Goal: Information Seeking & Learning: Check status

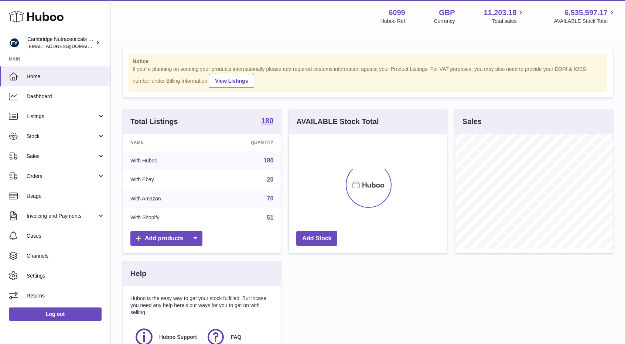
scroll to position [115, 158]
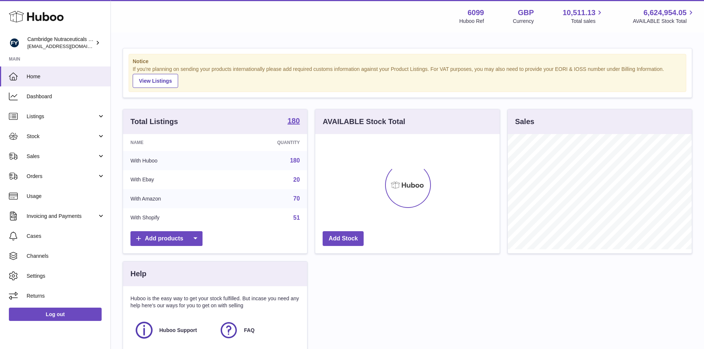
scroll to position [115, 184]
click at [53, 138] on span "Stock" at bounding box center [62, 136] width 71 height 7
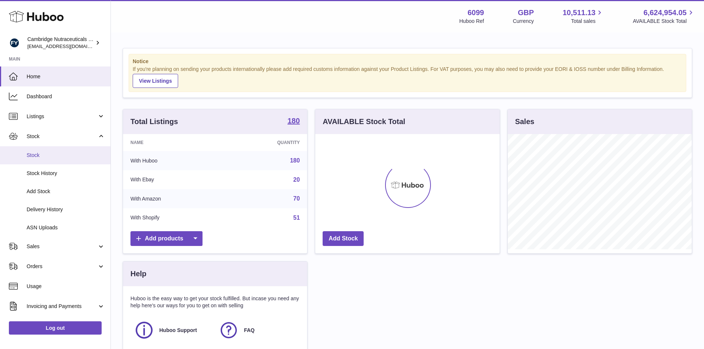
click at [47, 158] on span "Stock" at bounding box center [66, 155] width 78 height 7
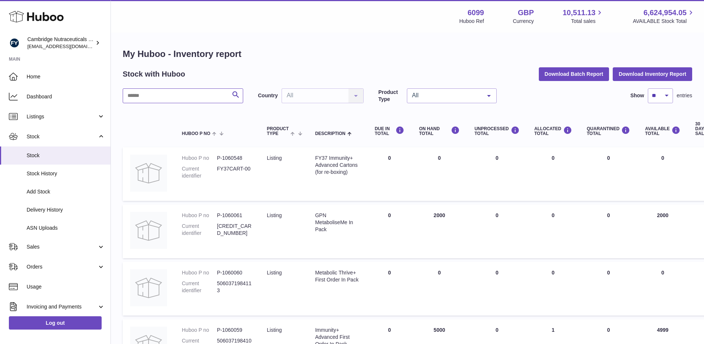
click at [147, 96] on input "text" at bounding box center [183, 95] width 120 height 15
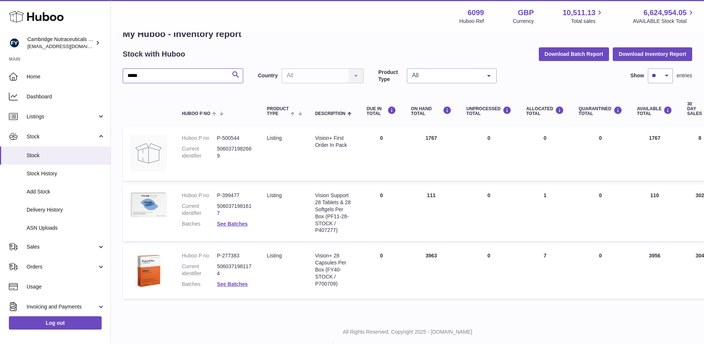
scroll to position [37, 0]
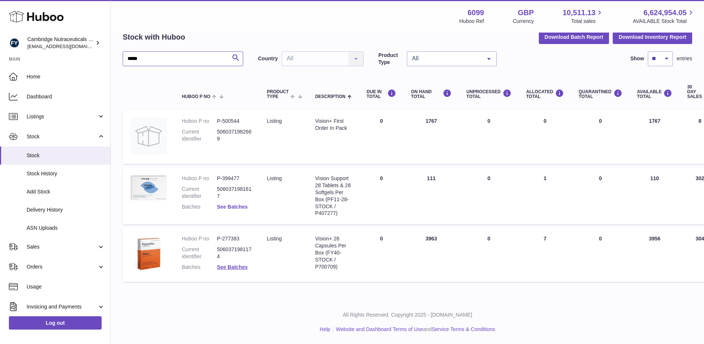
type input "*****"
click at [237, 209] on link "See Batches" at bounding box center [232, 207] width 31 height 6
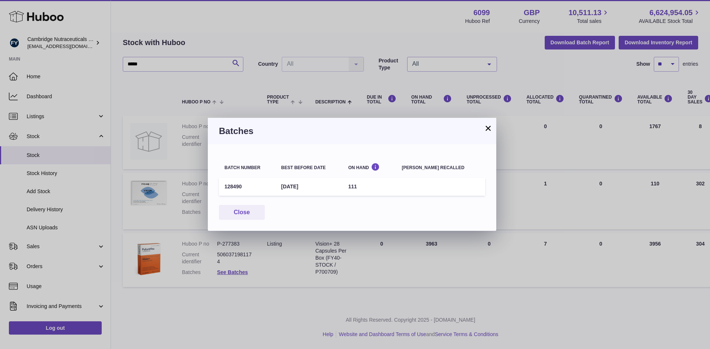
click at [488, 129] on button "×" at bounding box center [487, 128] width 9 height 9
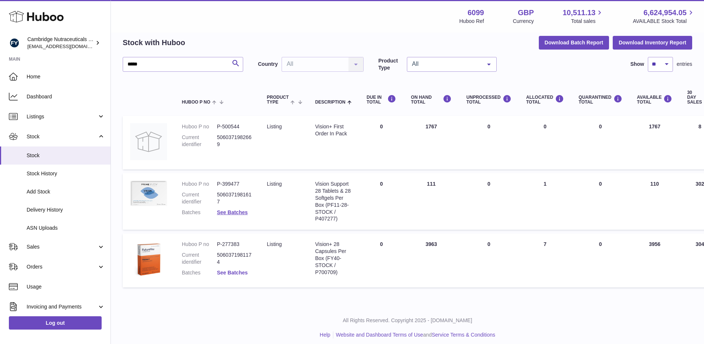
click at [241, 273] on link "See Batches" at bounding box center [232, 272] width 31 height 6
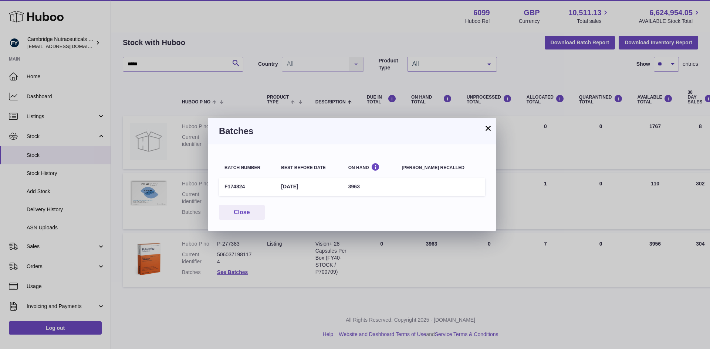
click at [486, 128] on button "×" at bounding box center [487, 128] width 9 height 9
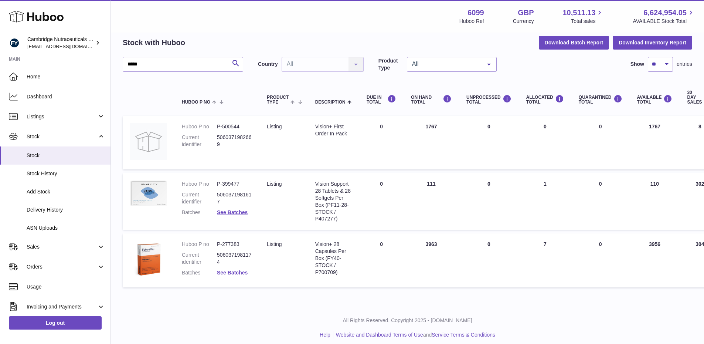
click at [243, 215] on dd "See Batches" at bounding box center [234, 212] width 35 height 7
click at [243, 213] on link "See Batches" at bounding box center [232, 212] width 31 height 6
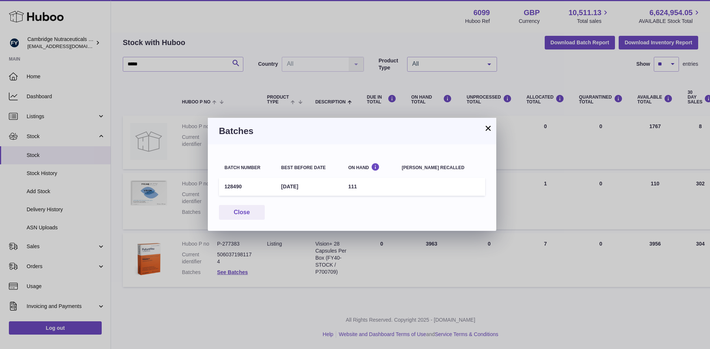
click at [489, 130] on button "×" at bounding box center [487, 128] width 9 height 9
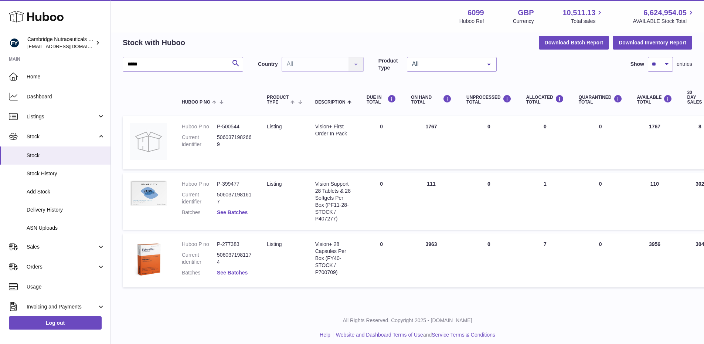
click at [241, 212] on link "See Batches" at bounding box center [232, 212] width 31 height 6
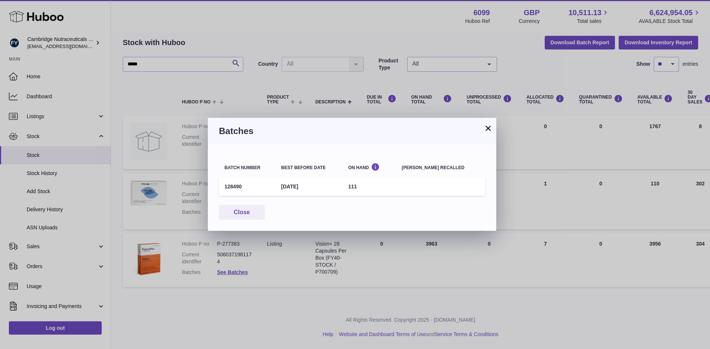
click at [489, 129] on button "×" at bounding box center [487, 128] width 9 height 9
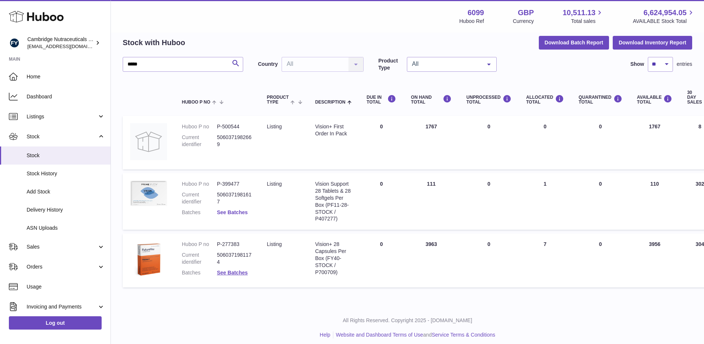
click at [233, 214] on link "See Batches" at bounding box center [232, 212] width 31 height 6
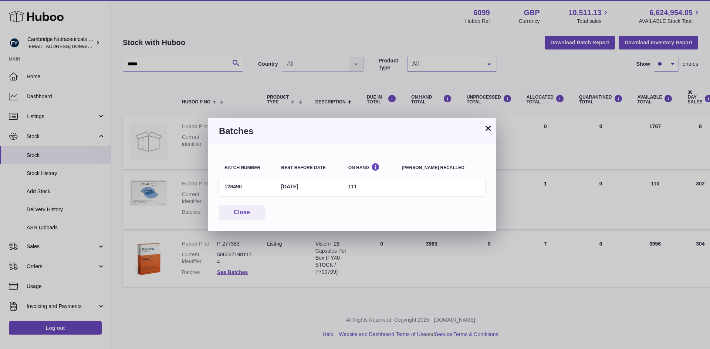
click at [489, 129] on button "×" at bounding box center [487, 128] width 9 height 9
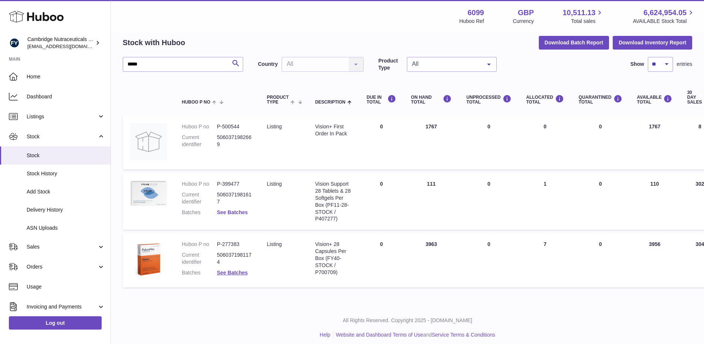
click at [232, 212] on link "See Batches" at bounding box center [232, 212] width 31 height 6
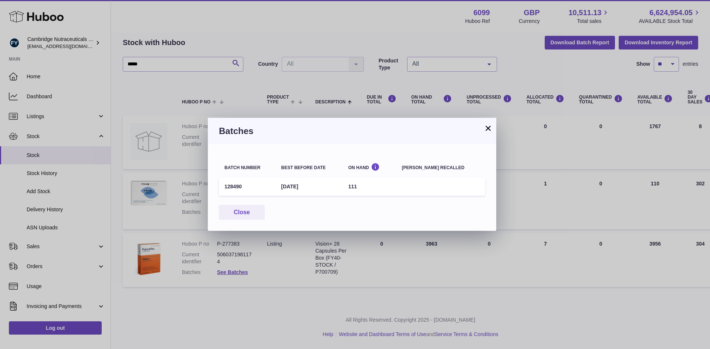
click at [489, 125] on button "×" at bounding box center [487, 128] width 9 height 9
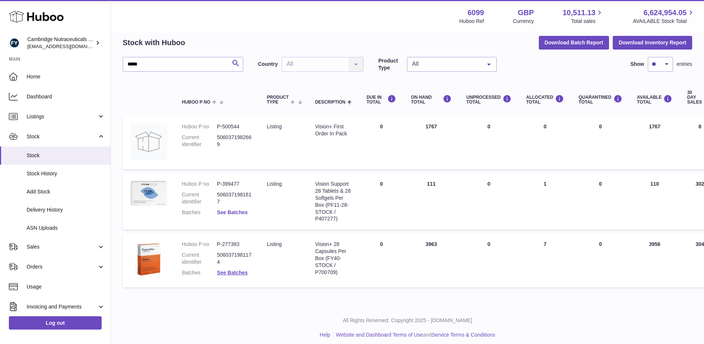
click at [244, 214] on link "See Batches" at bounding box center [232, 212] width 31 height 6
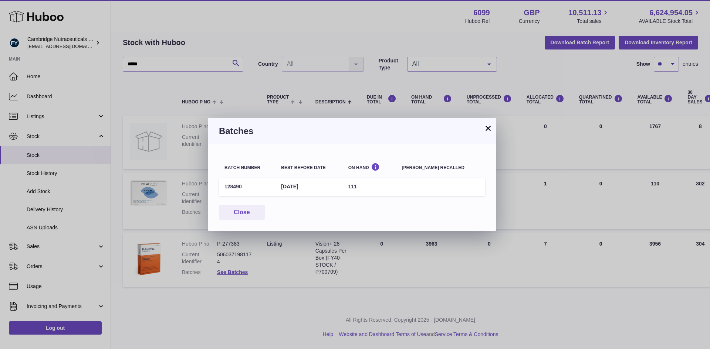
click at [489, 129] on button "×" at bounding box center [487, 128] width 9 height 9
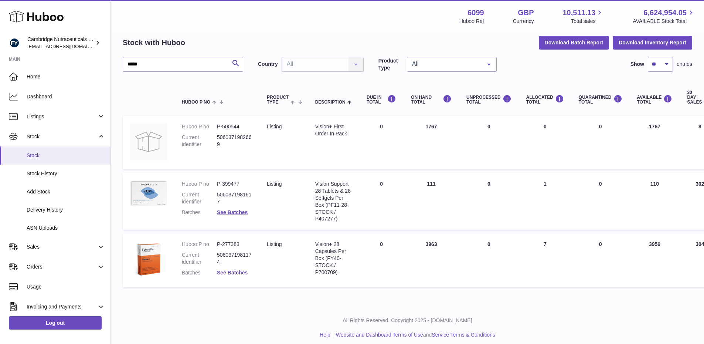
click at [61, 156] on span "Stock" at bounding box center [66, 155] width 78 height 7
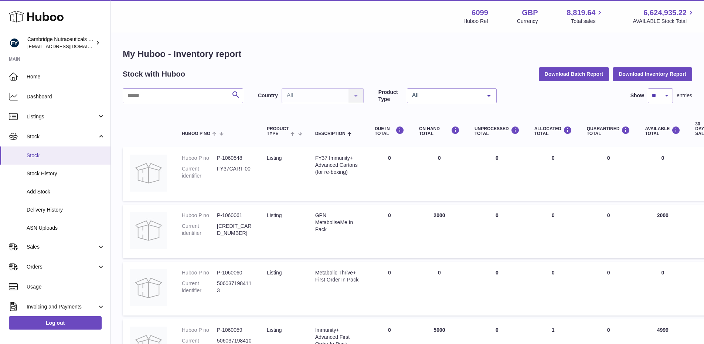
click at [50, 162] on link "Stock" at bounding box center [55, 155] width 111 height 18
drag, startPoint x: 0, startPoint y: 0, endPoint x: 147, endPoint y: 96, distance: 176.0
click at [147, 96] on input "text" at bounding box center [183, 95] width 120 height 15
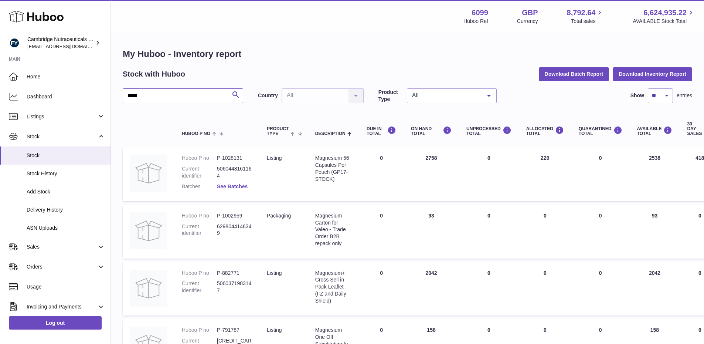
type input "*****"
click at [233, 187] on link "See Batches" at bounding box center [232, 186] width 31 height 6
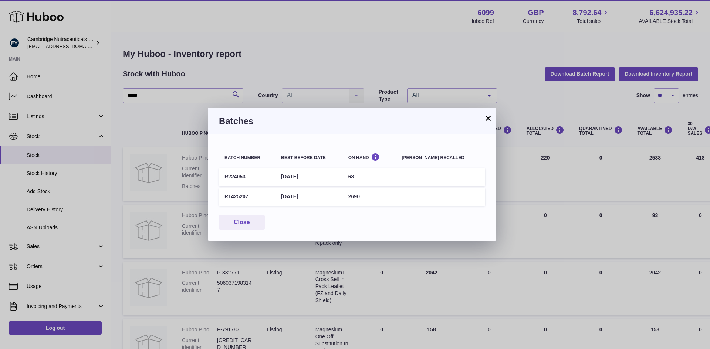
click at [487, 119] on button "×" at bounding box center [487, 118] width 9 height 9
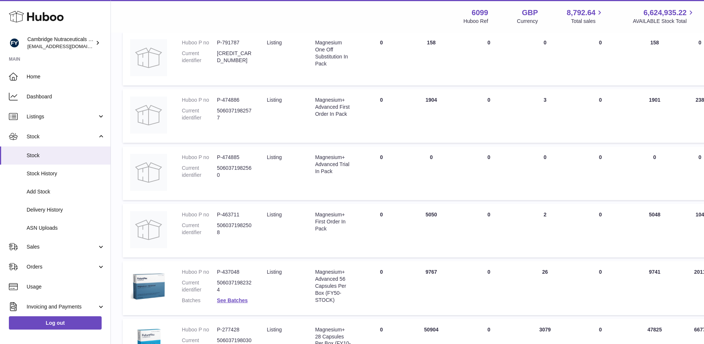
scroll to position [370, 0]
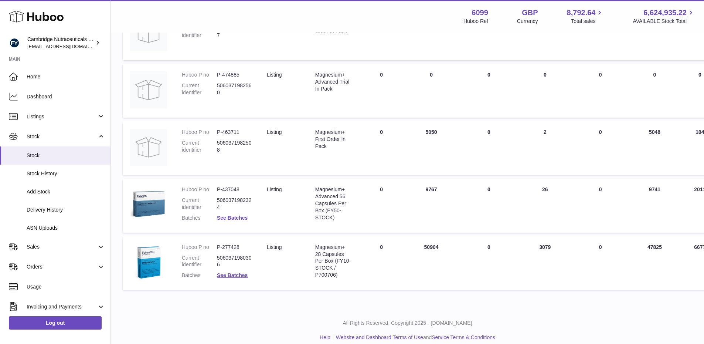
click at [232, 218] on link "See Batches" at bounding box center [232, 218] width 31 height 6
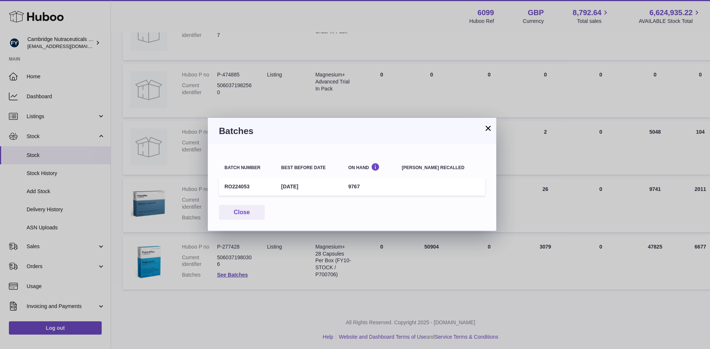
click at [485, 125] on button "×" at bounding box center [487, 128] width 9 height 9
